Goal: Check status: Check status

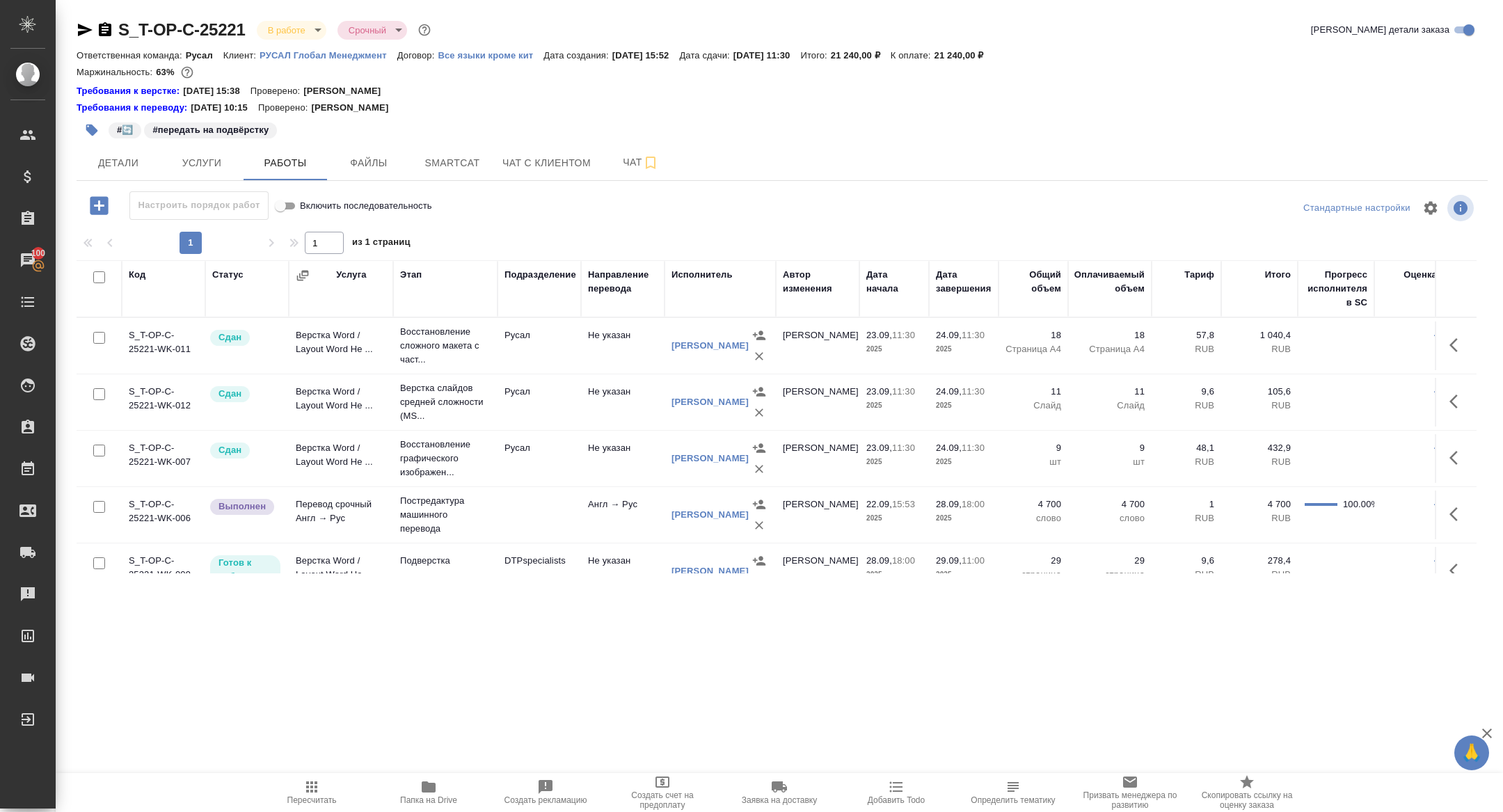
scroll to position [25, 0]
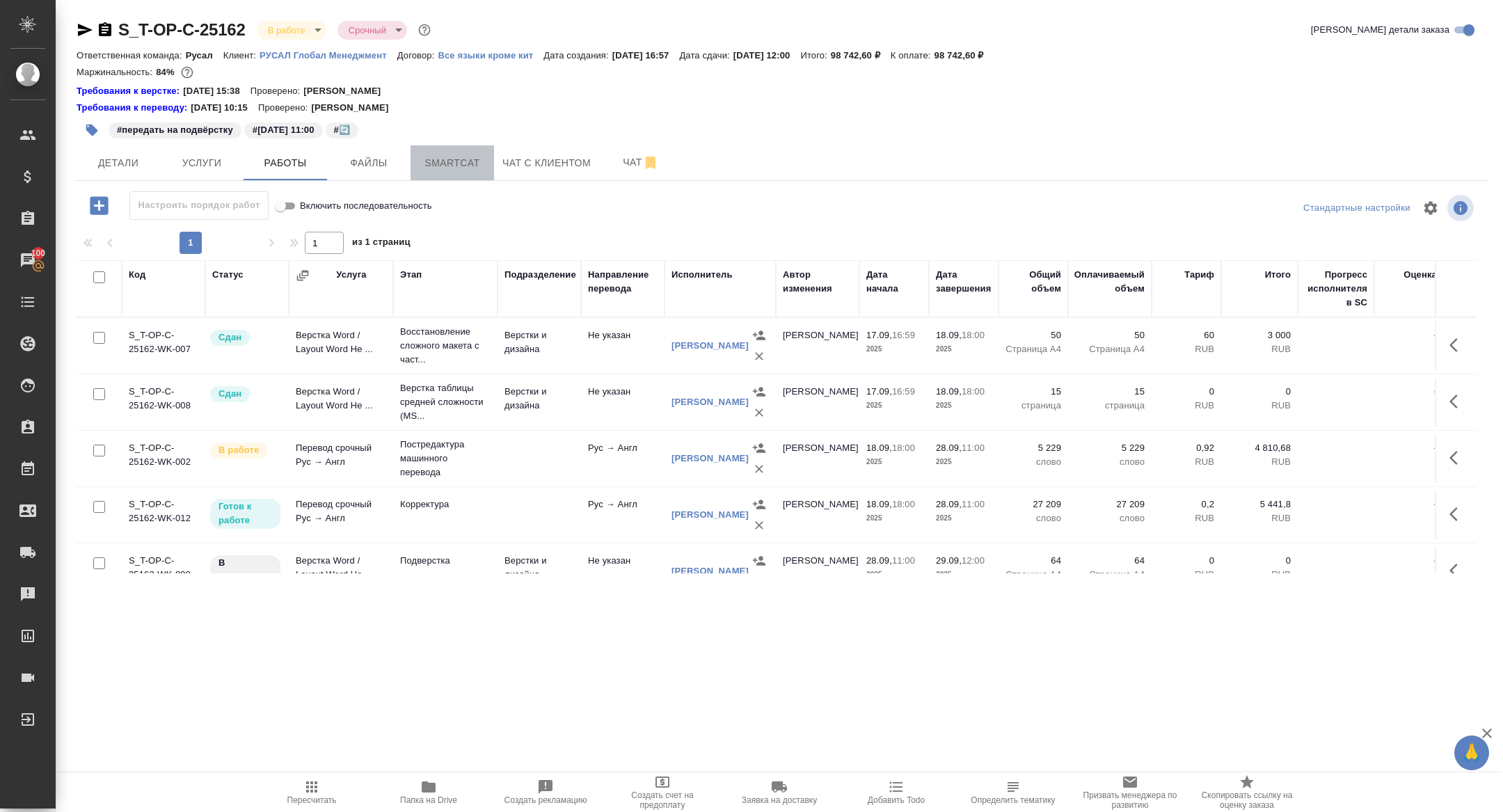
click at [467, 174] on button "Smartcat" at bounding box center [452, 162] width 83 height 34
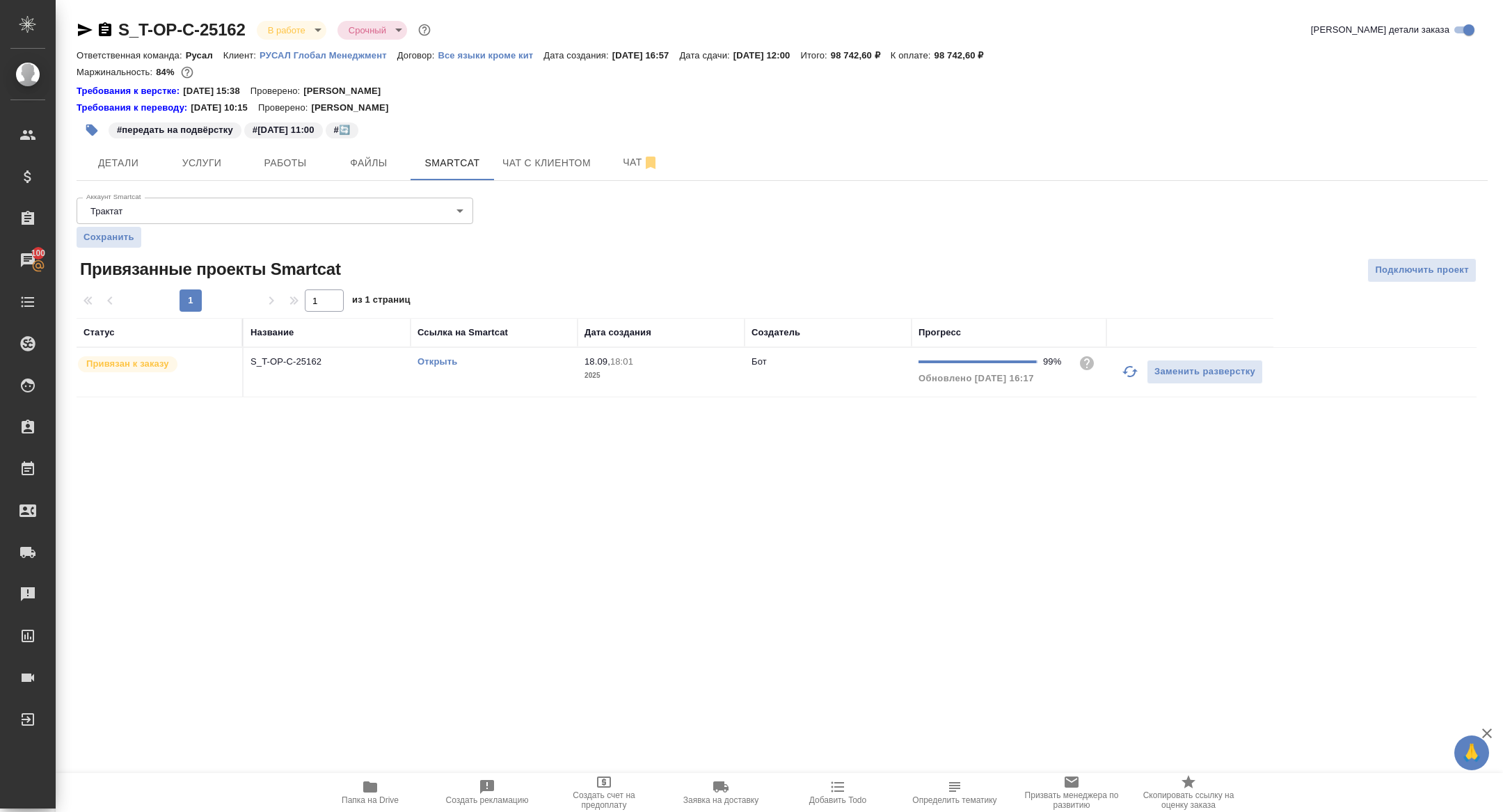
click at [439, 363] on link "Открыть" at bounding box center [438, 362] width 40 height 11
